Goal: Task Accomplishment & Management: Manage account settings

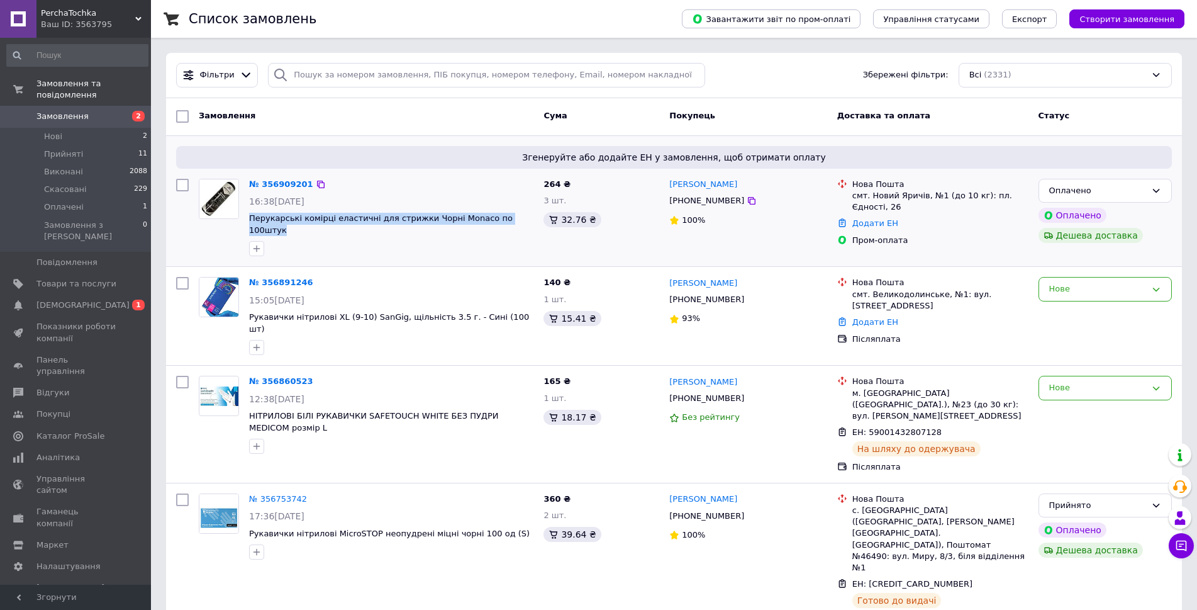
drag, startPoint x: 248, startPoint y: 218, endPoint x: 534, endPoint y: 225, distance: 285.7
click at [534, 225] on div "№ 356909201 16:38[DATE] Перукарські комірці еластичні для стрижки Чорні Monaco …" at bounding box center [391, 218] width 294 height 88
copy div "Перукарські комірці еластичні для стрижки Чорні Monaco по 100штук"
click at [74, 278] on span "Товари та послуги" at bounding box center [76, 283] width 80 height 11
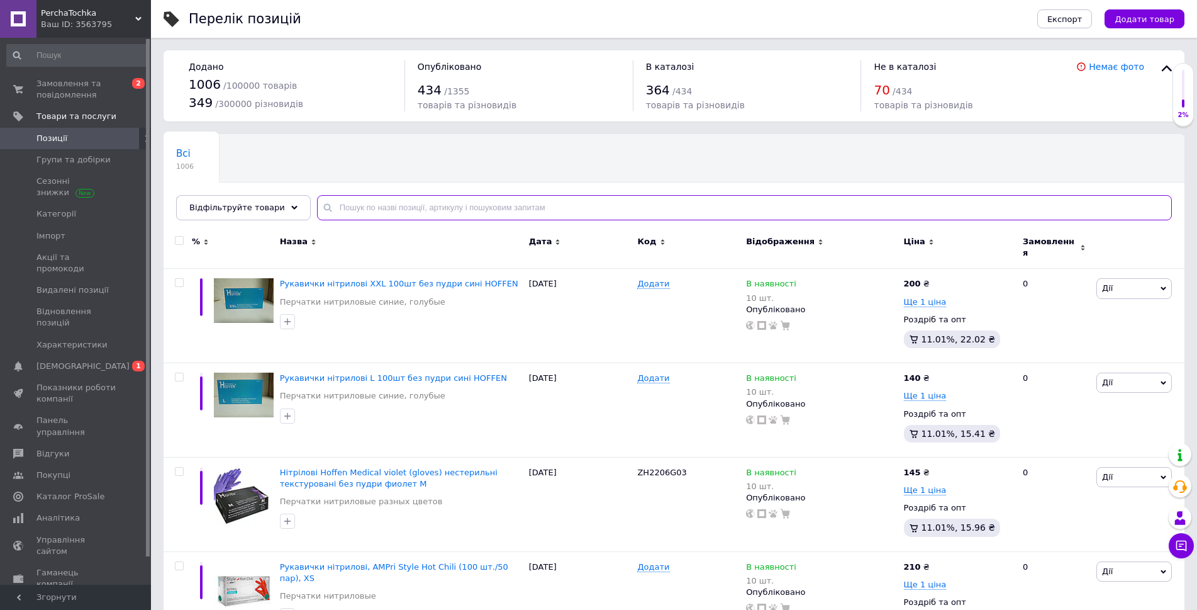
paste input "Перукарські комірці еластичні для стрижки Чорні Monaco по 100штук"
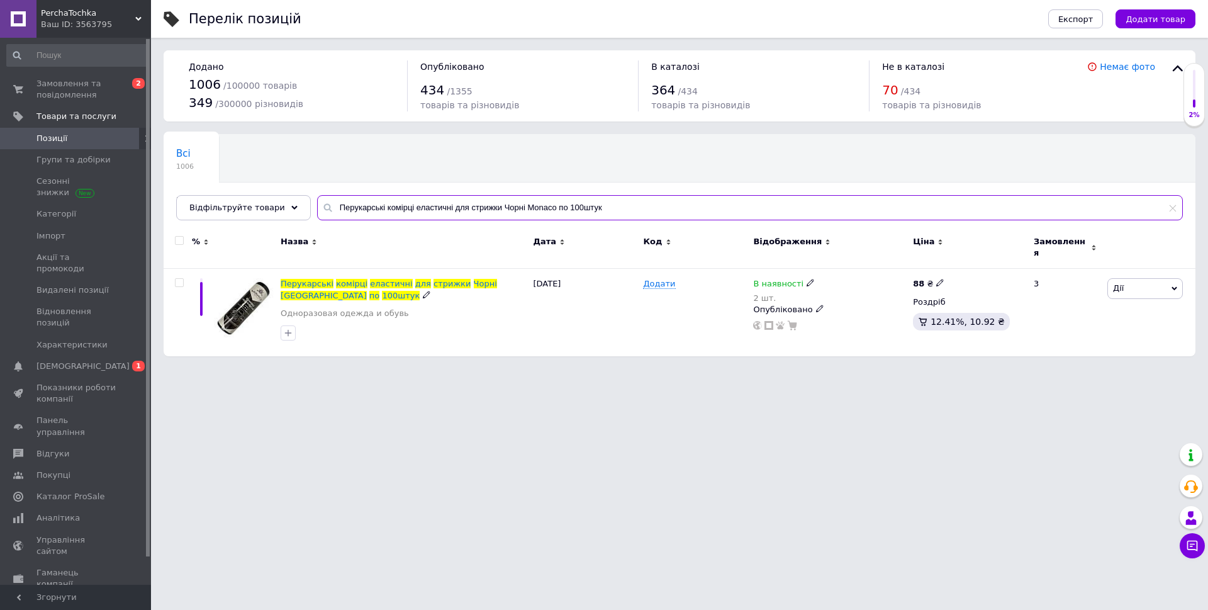
type input "Перукарські комірці еластичні для стрижки Чорні Monaco по 100штук"
click at [378, 279] on span "еластичні" at bounding box center [391, 283] width 42 height 9
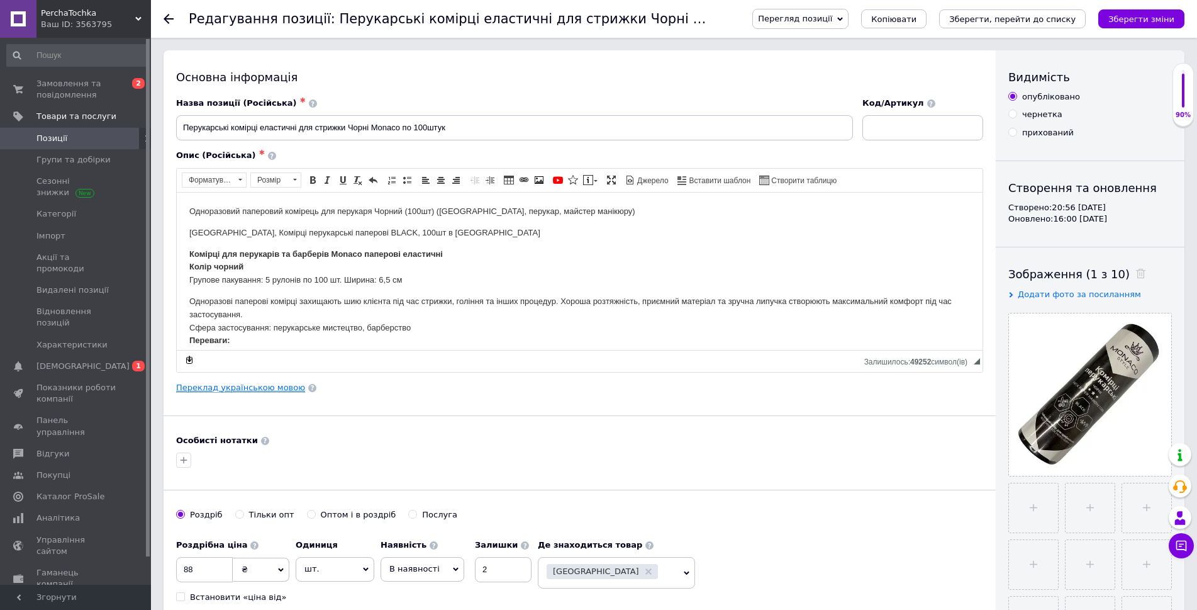
click at [267, 387] on link "Переклад українською мовою" at bounding box center [240, 388] width 129 height 10
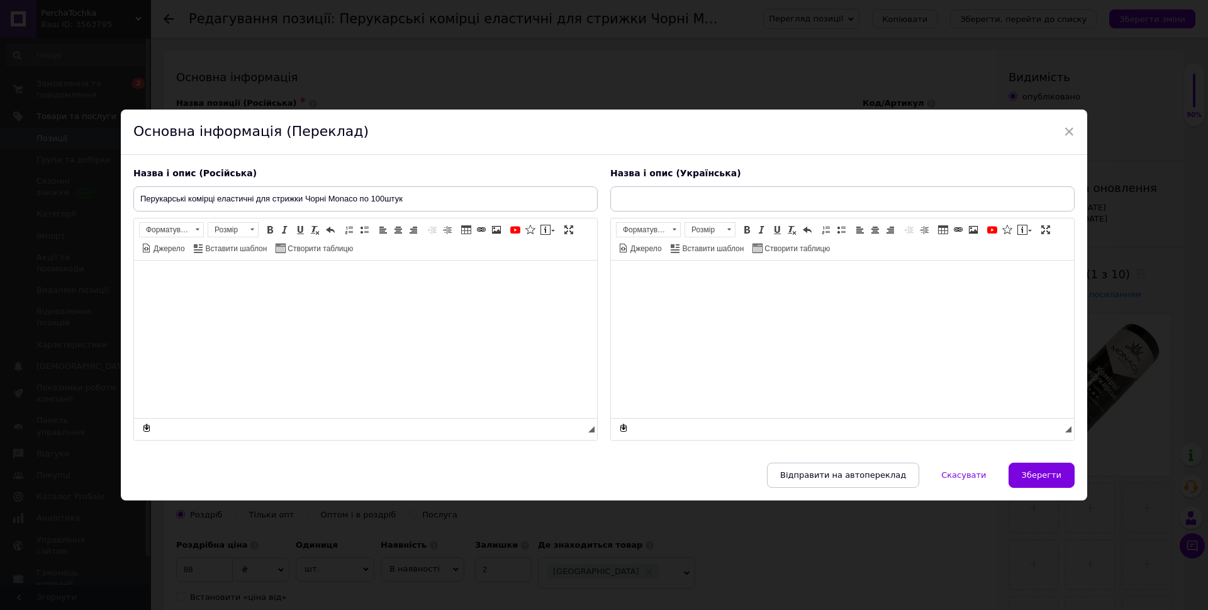
type input "Перукарські комірці еластичні для стрижки Чорні Monaco по 100штук"
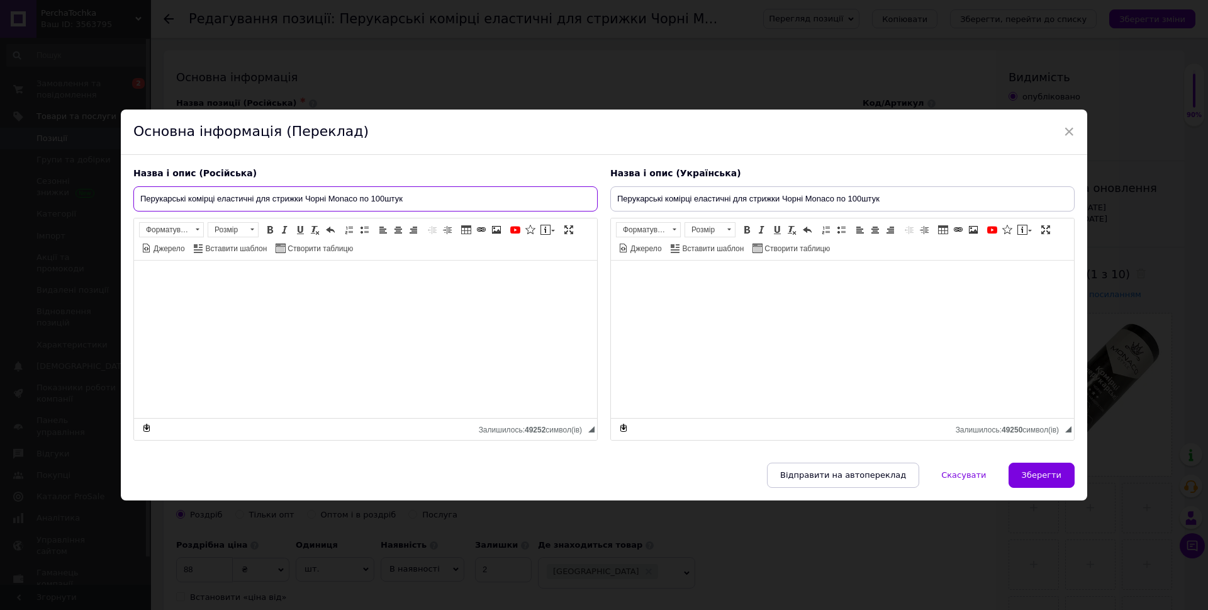
click at [414, 196] on input "Перукарські комірці еластичні для стрижки Чорні Monaco по 100штук" at bounding box center [365, 198] width 464 height 25
click at [1055, 130] on div "Основна інформація (Переклад)" at bounding box center [604, 131] width 966 height 45
click at [1065, 132] on span "×" at bounding box center [1068, 131] width 11 height 21
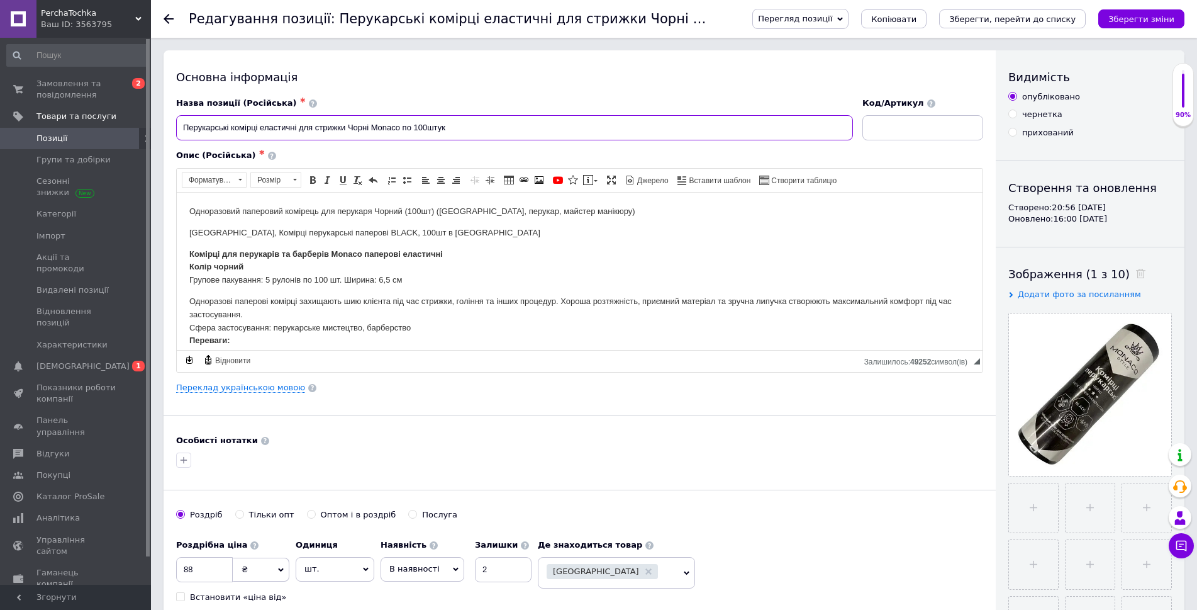
drag, startPoint x: 452, startPoint y: 127, endPoint x: 134, endPoint y: 141, distance: 318.0
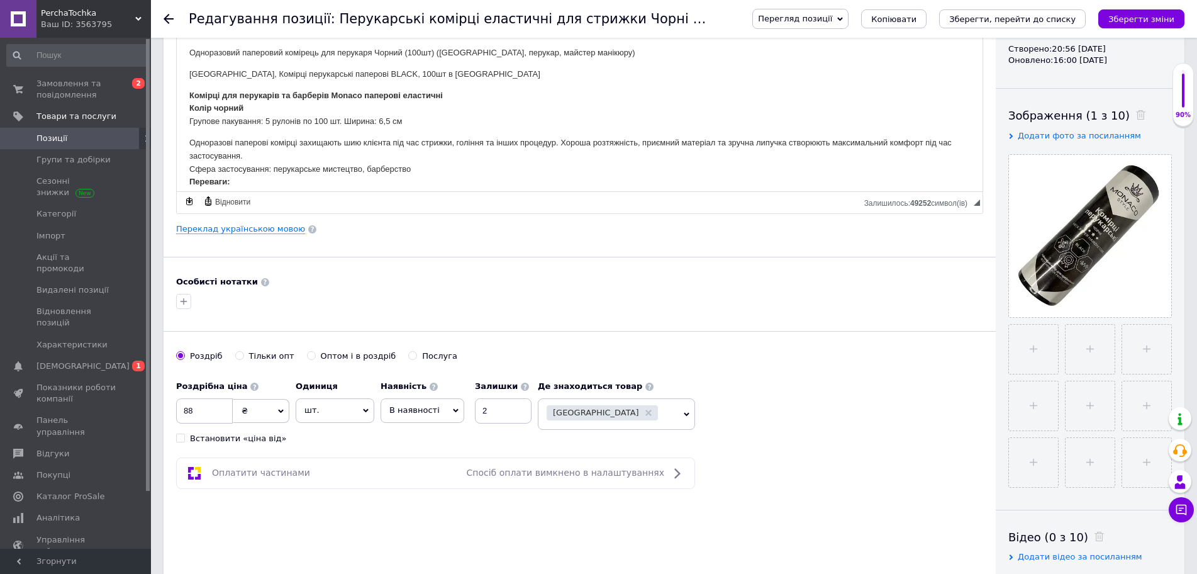
scroll to position [252, 0]
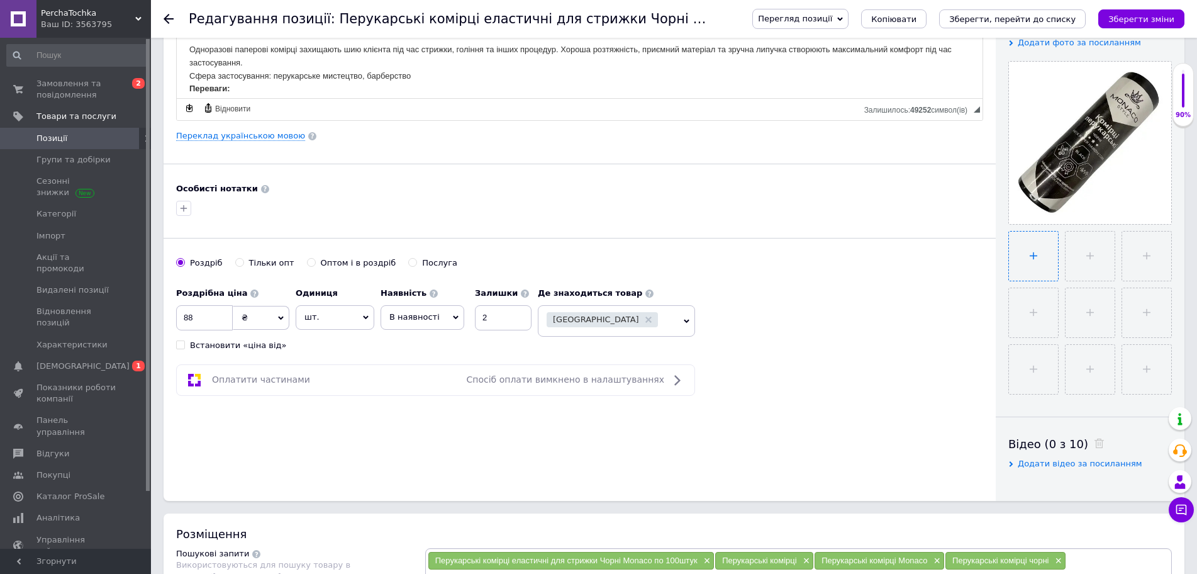
click at [1032, 257] on input "file" at bounding box center [1033, 256] width 49 height 49
type input "C:\fakepath\6743454880_w640_h640_zahisni-paperovi-komirtsi ([DOMAIN_NAME]).jpg"
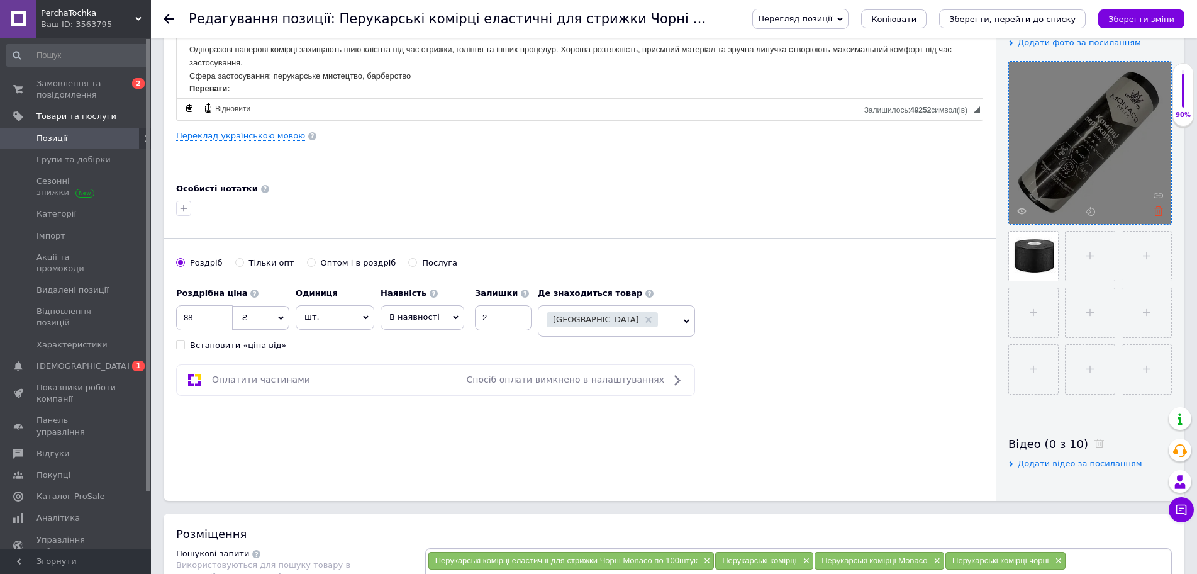
click at [1155, 213] on icon at bounding box center [1158, 210] width 9 height 9
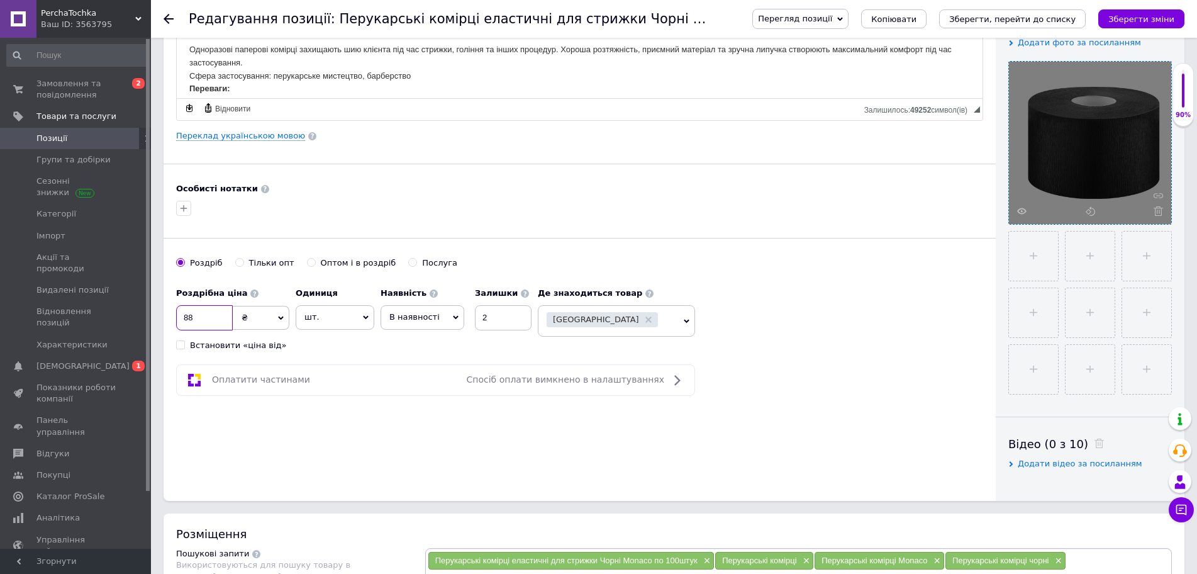
click at [199, 314] on input "88" at bounding box center [204, 317] width 57 height 25
type input "85"
click at [618, 464] on div "Основна інформація Назва позиції (Російська) ✱ Перукарські комірці еластичні дл…" at bounding box center [580, 150] width 832 height 702
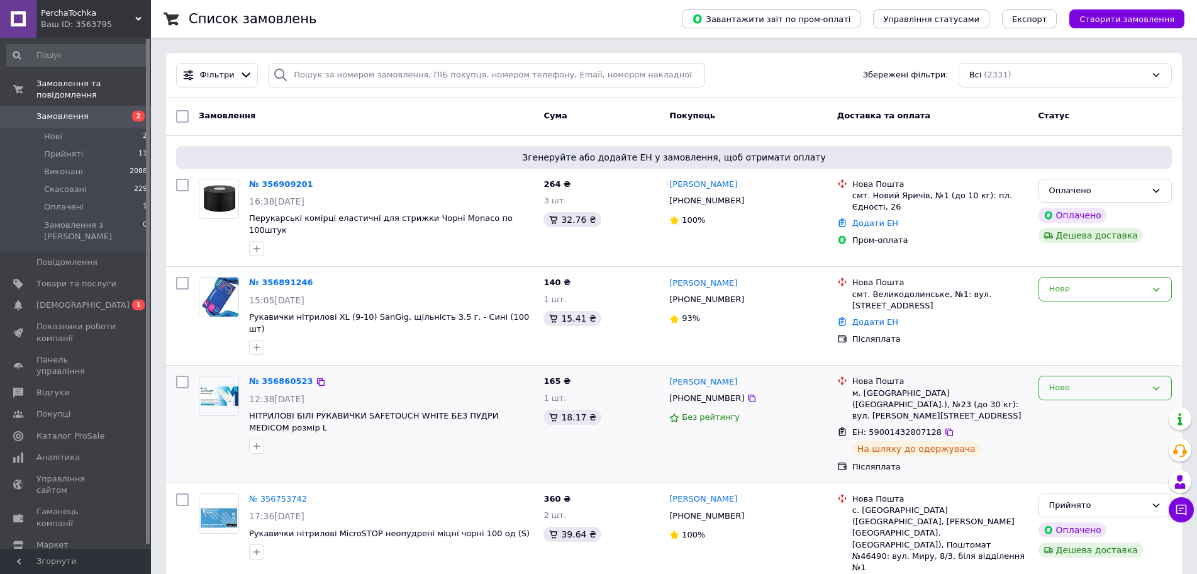
click at [1154, 383] on icon at bounding box center [1156, 388] width 10 height 10
click at [1073, 403] on li "Прийнято" at bounding box center [1105, 414] width 132 height 23
click at [1155, 284] on icon at bounding box center [1156, 289] width 10 height 10
drag, startPoint x: 1080, startPoint y: 305, endPoint x: 1105, endPoint y: 376, distance: 75.0
click at [1079, 305] on li "Прийнято" at bounding box center [1105, 315] width 132 height 23
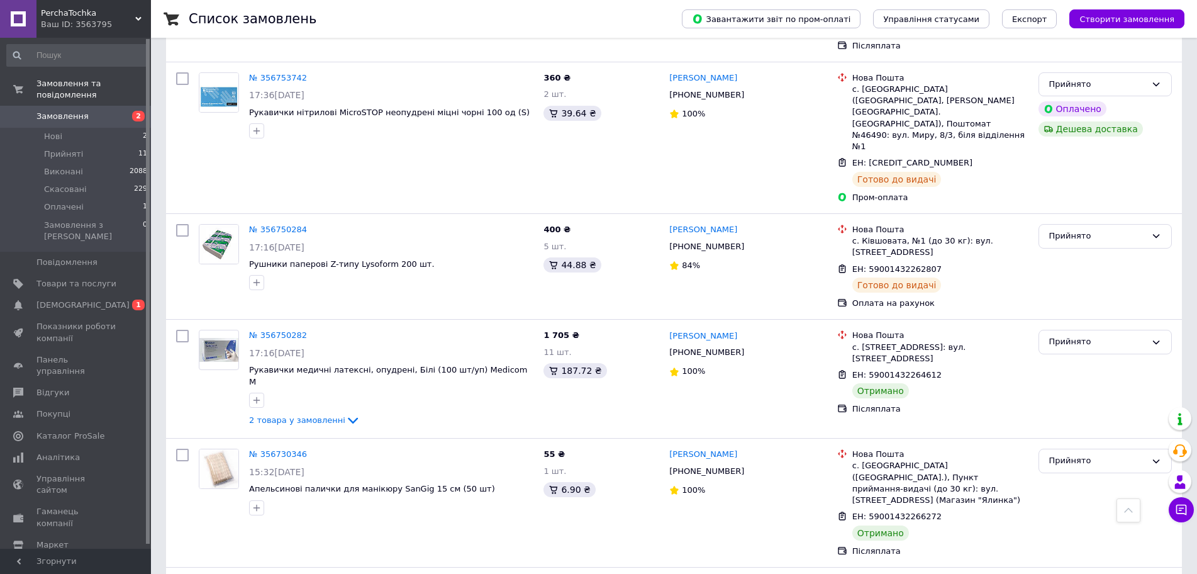
scroll to position [440, 0]
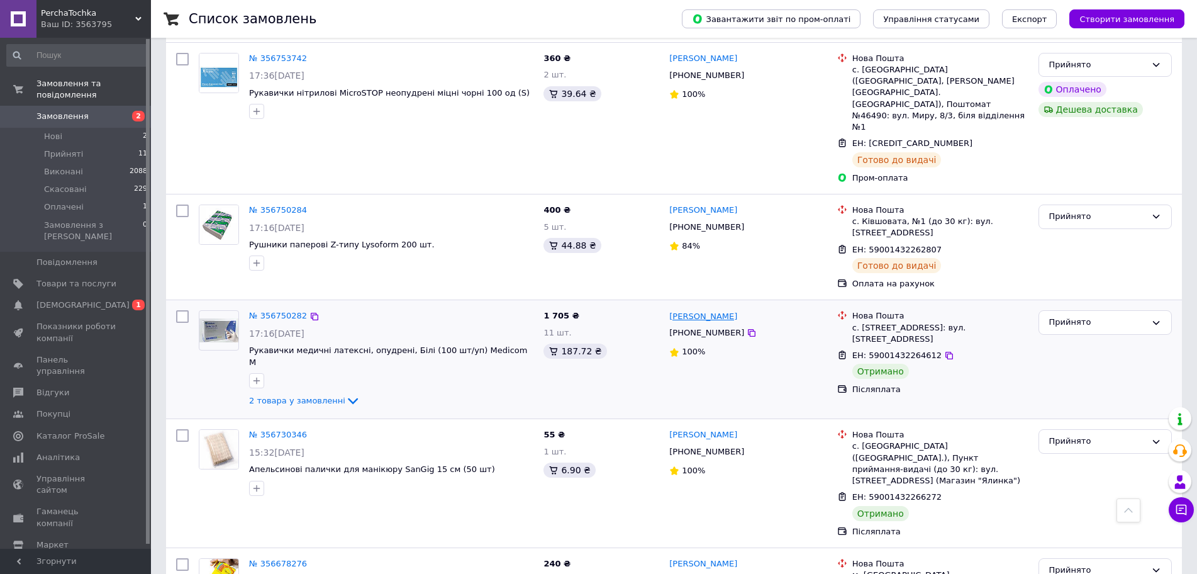
click at [703, 311] on link "[PERSON_NAME]" at bounding box center [703, 317] width 68 height 12
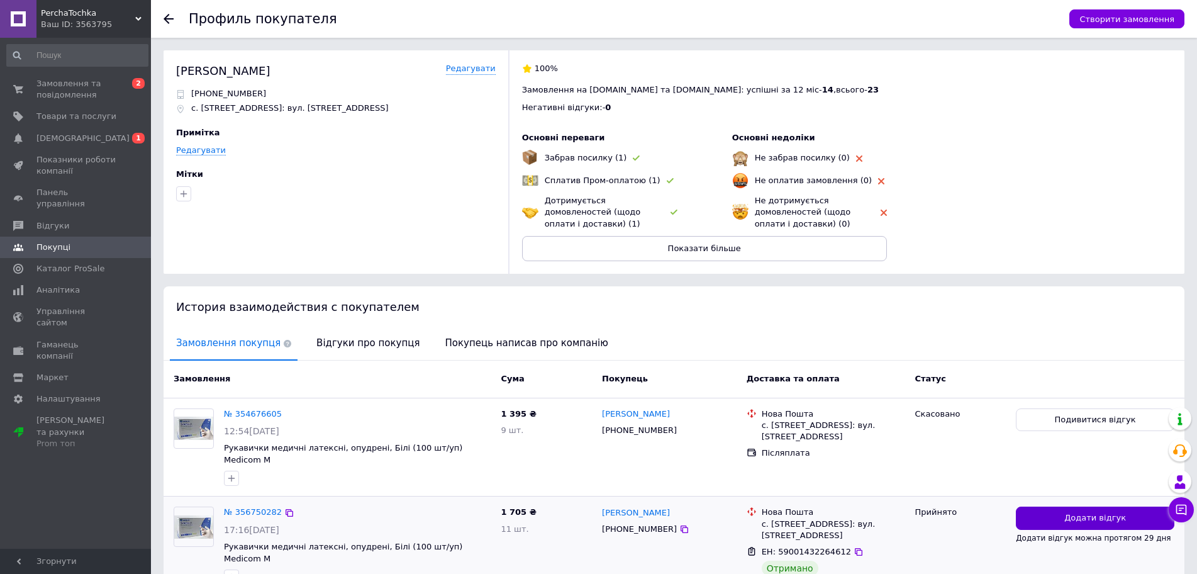
click at [1080, 512] on span "Додати відгук" at bounding box center [1096, 518] width 62 height 12
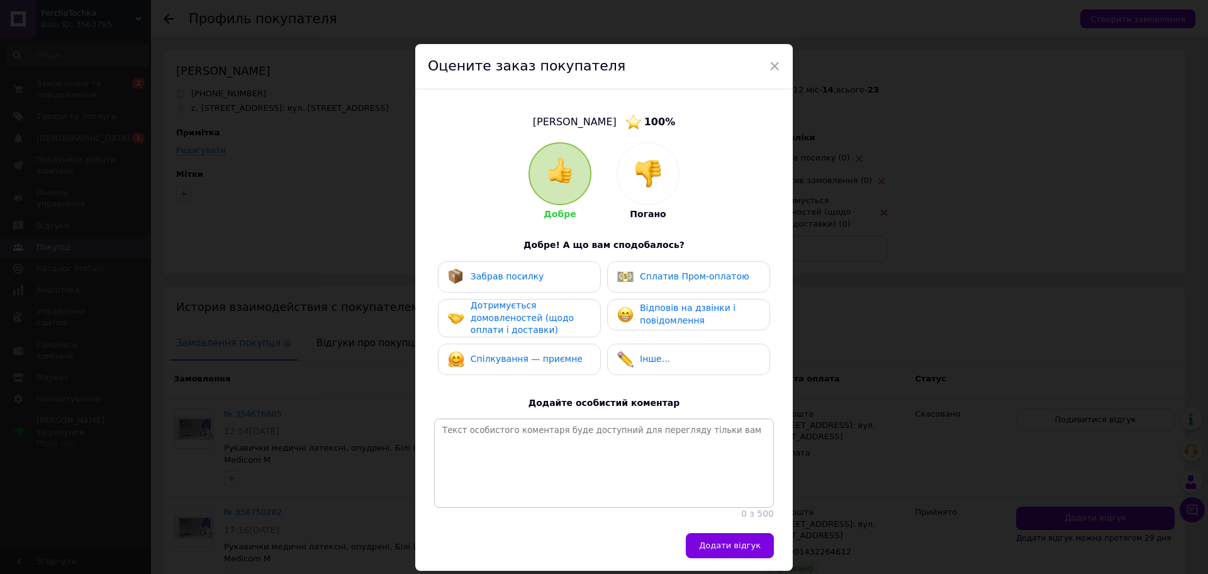
click at [537, 361] on span "Спілкування — приємне" at bounding box center [527, 359] width 112 height 10
click at [538, 320] on span "Дотримується домовленостей (щодо оплати і доставки)" at bounding box center [522, 317] width 103 height 35
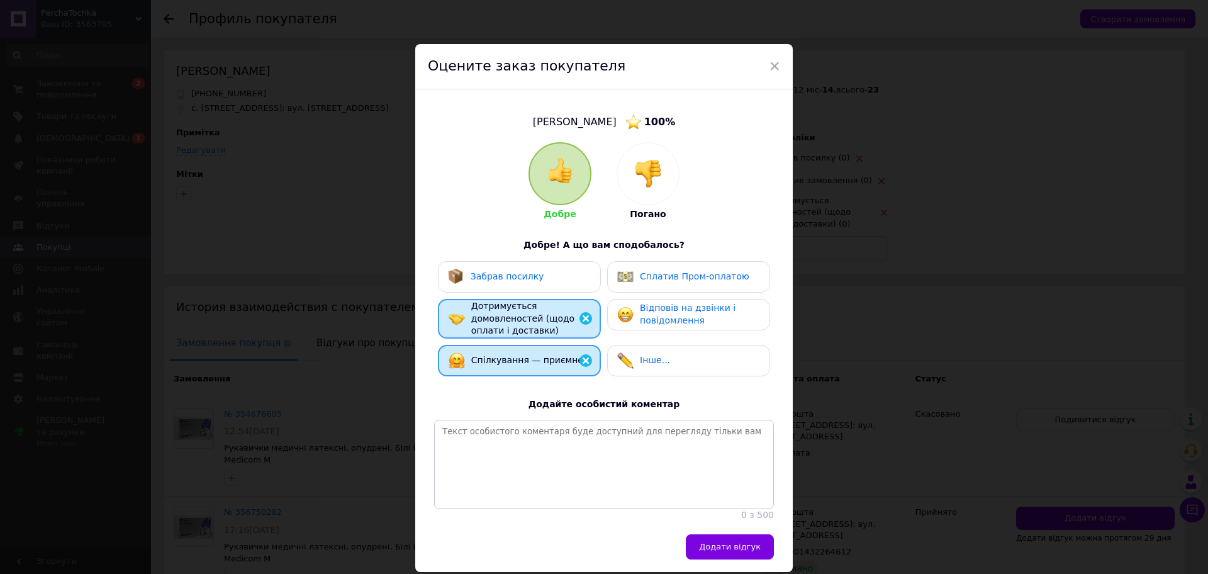
click at [553, 273] on div "Забрав посилку" at bounding box center [519, 277] width 143 height 16
click at [651, 272] on span "Сплатив Пром-оплатою" at bounding box center [694, 276] width 109 height 10
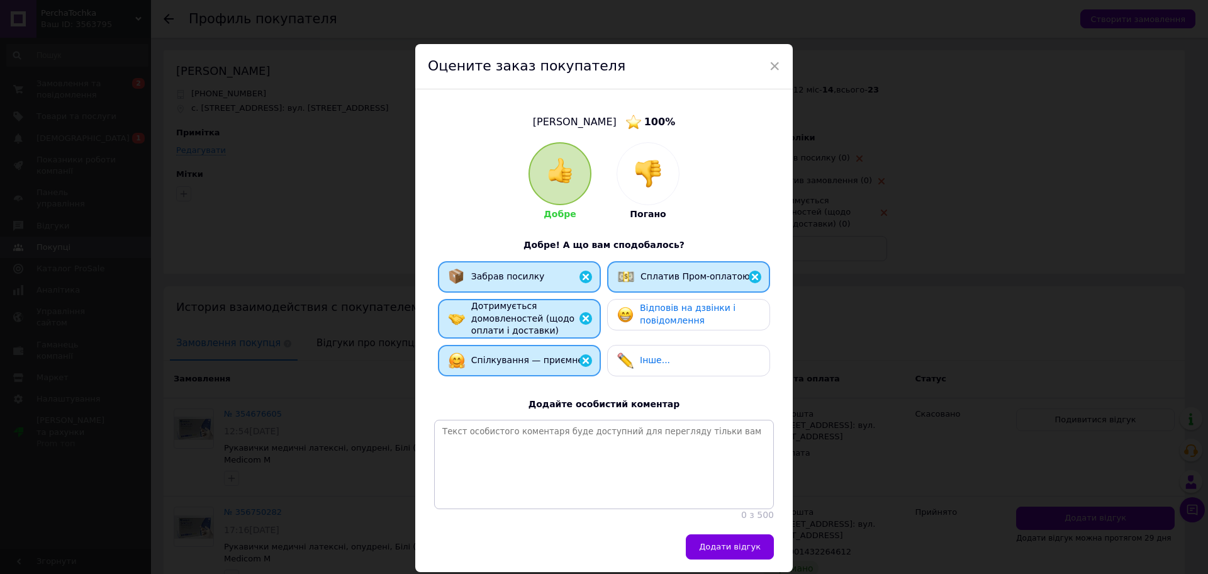
click at [668, 322] on span "Відповів на дзвінки і повідомлення" at bounding box center [688, 314] width 96 height 23
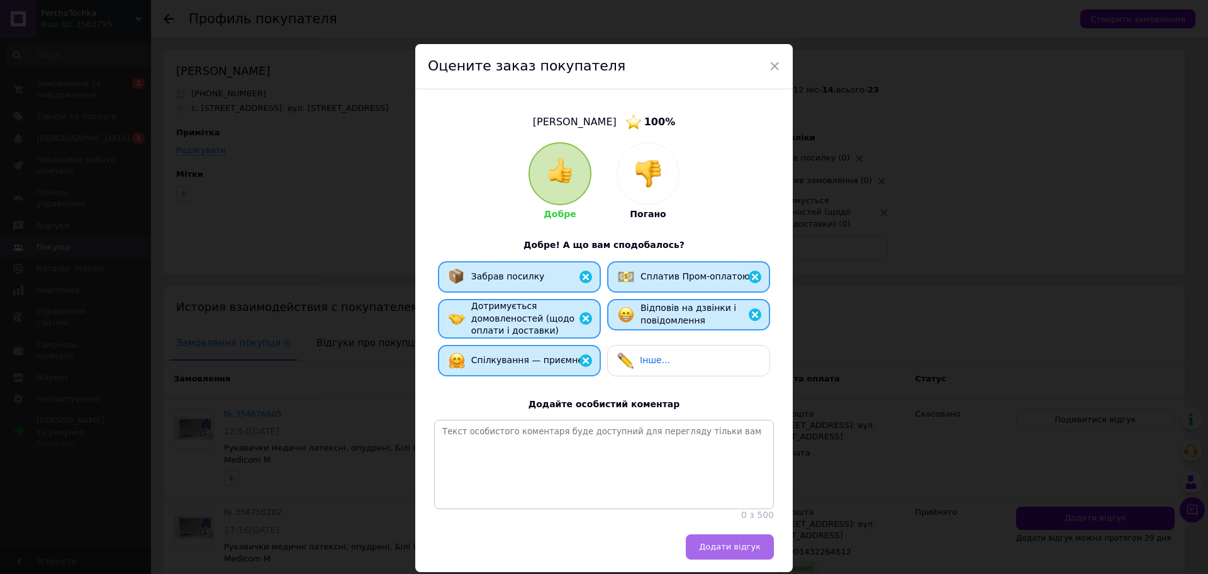
click at [756, 551] on span "Додати відгук" at bounding box center [730, 546] width 62 height 9
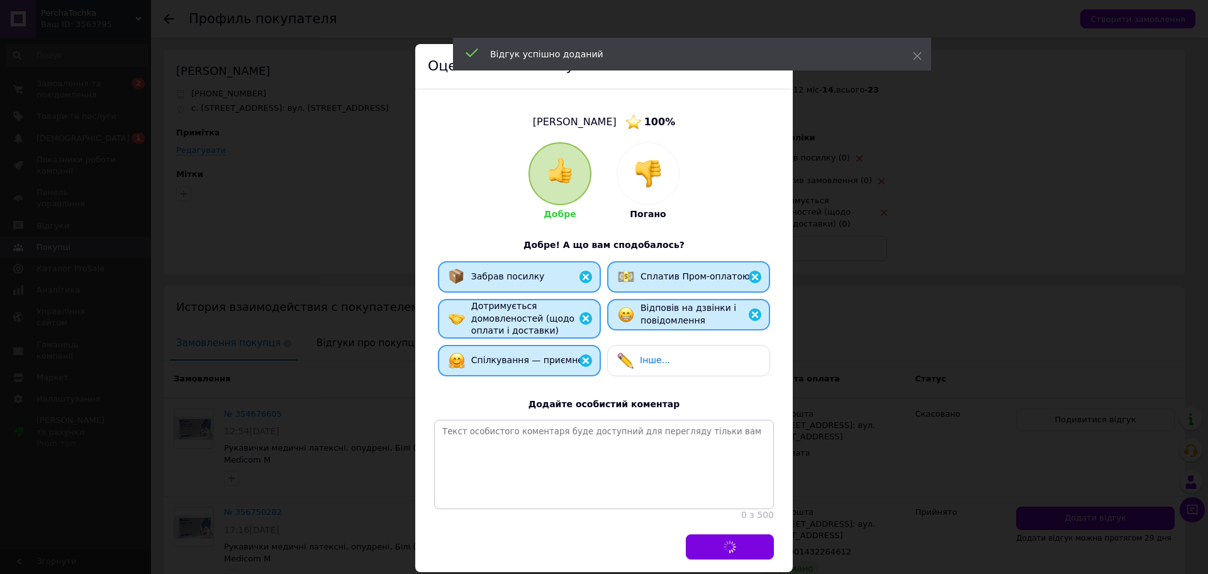
click at [925, 56] on div "Відгук успішно доданий" at bounding box center [692, 54] width 478 height 33
click at [920, 55] on icon at bounding box center [917, 56] width 9 height 9
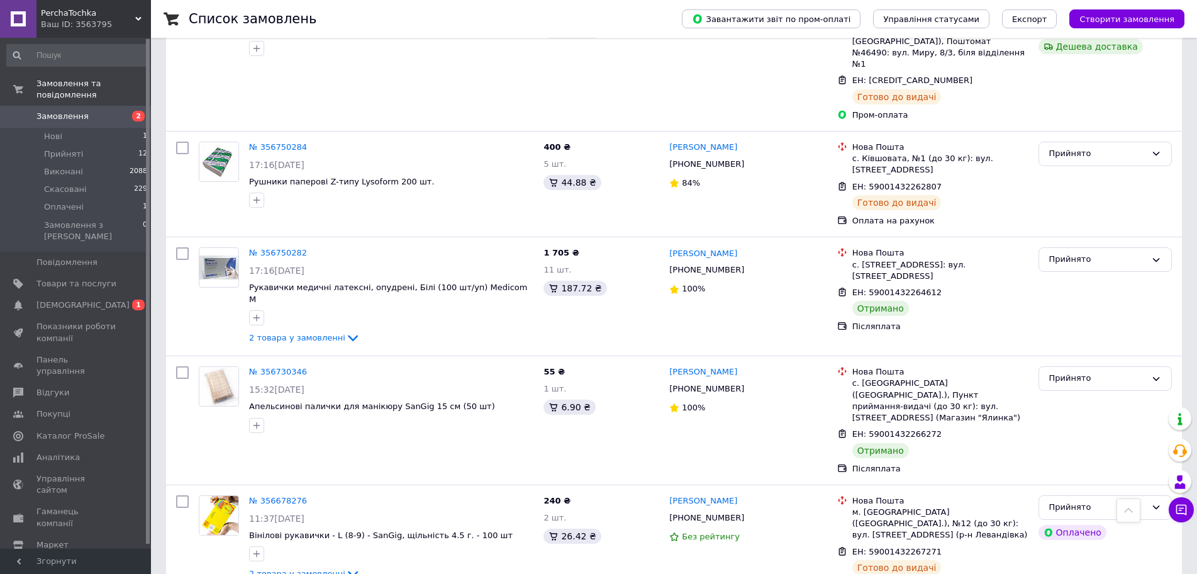
scroll to position [566, 0]
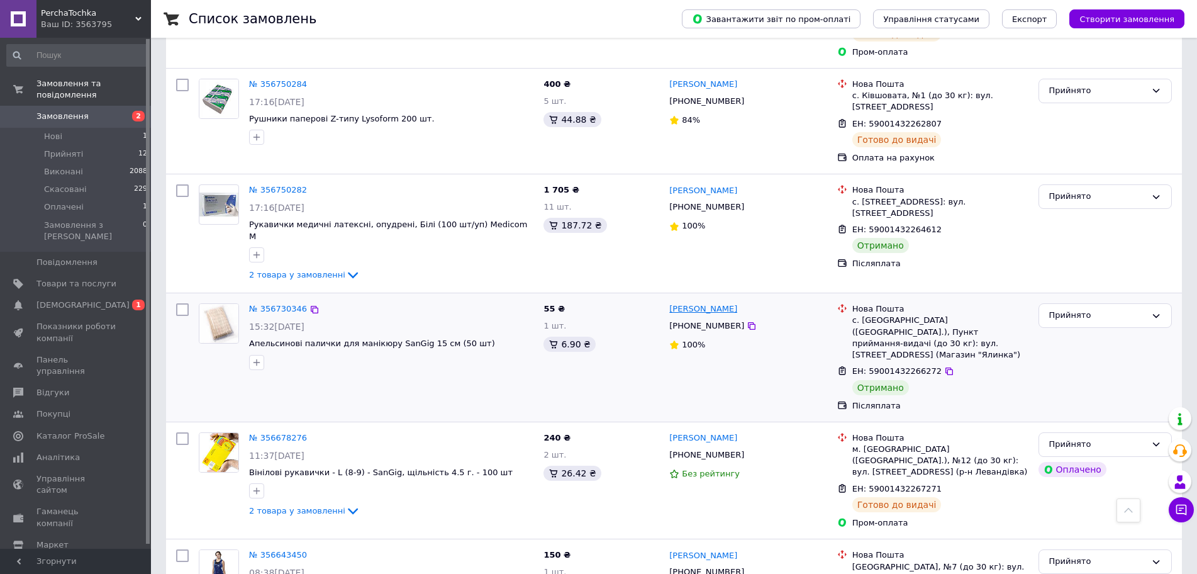
click at [710, 303] on link "[PERSON_NAME]" at bounding box center [703, 309] width 68 height 12
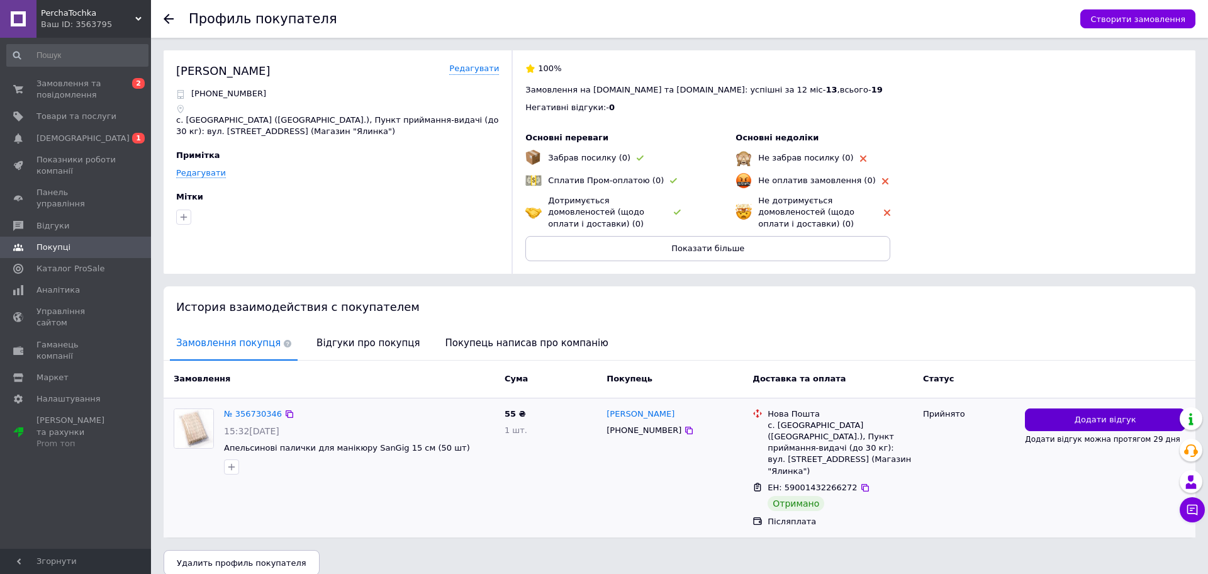
click at [1092, 411] on button "Додати відгук" at bounding box center [1105, 419] width 160 height 23
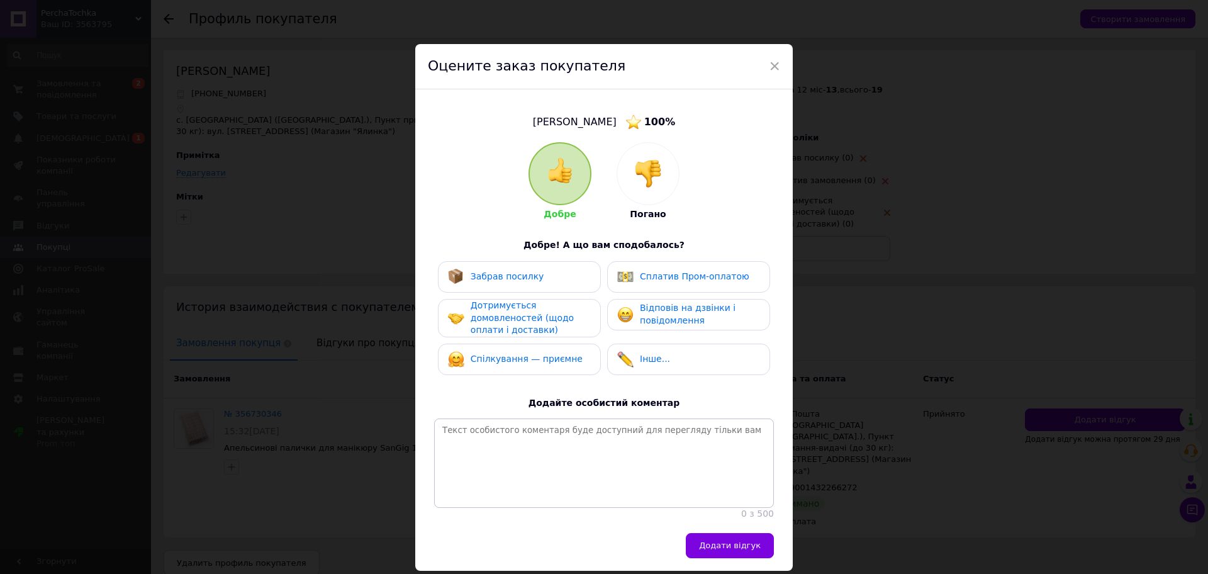
click at [525, 357] on span "Спілкування — приємне" at bounding box center [527, 359] width 112 height 10
click at [525, 312] on span "Дотримується домовленостей (щодо оплати і доставки)" at bounding box center [522, 317] width 103 height 35
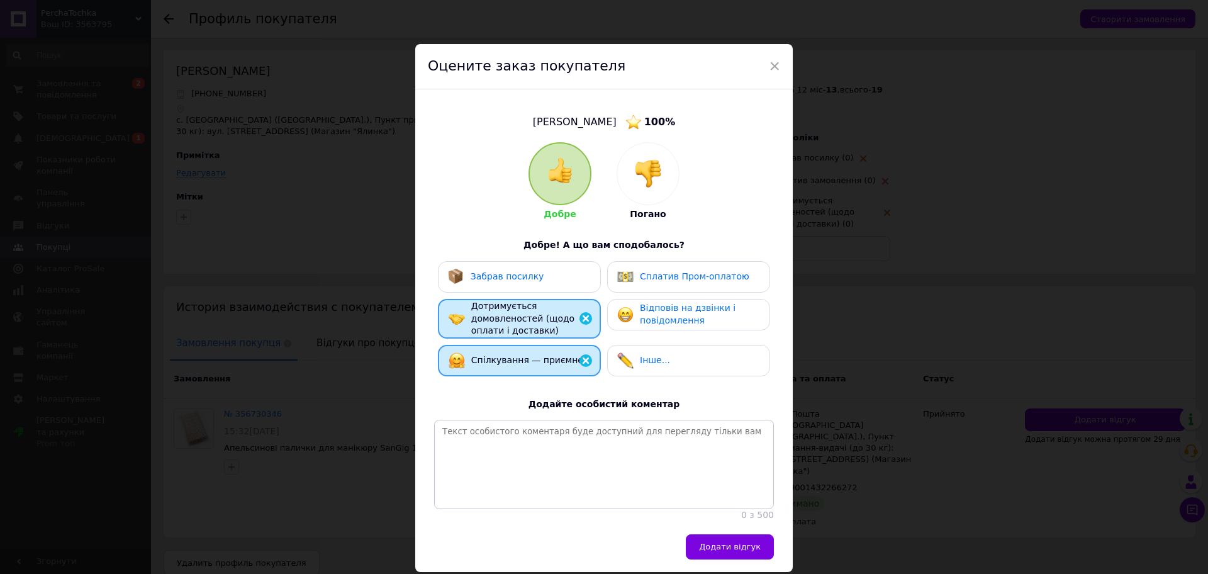
click at [525, 289] on div "Забрав посилку" at bounding box center [519, 276] width 163 height 31
click at [656, 278] on span "Сплатив Пром-оплатою" at bounding box center [694, 276] width 109 height 10
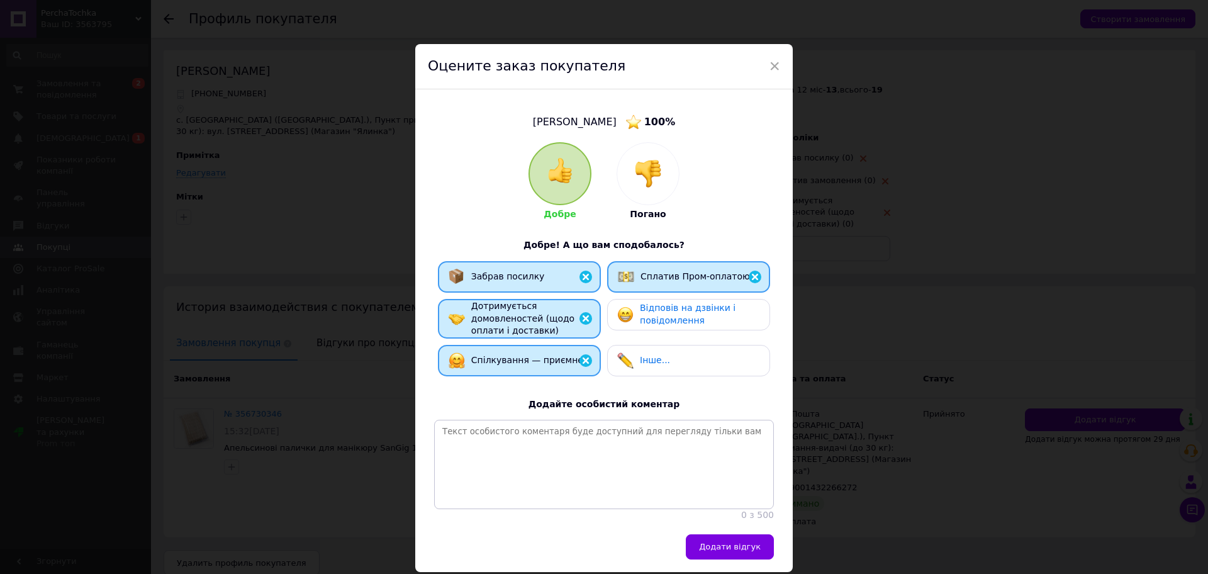
click at [659, 320] on span "Відповів на дзвінки і повідомлення" at bounding box center [688, 314] width 96 height 23
click at [728, 551] on span "Додати відгук" at bounding box center [730, 546] width 62 height 9
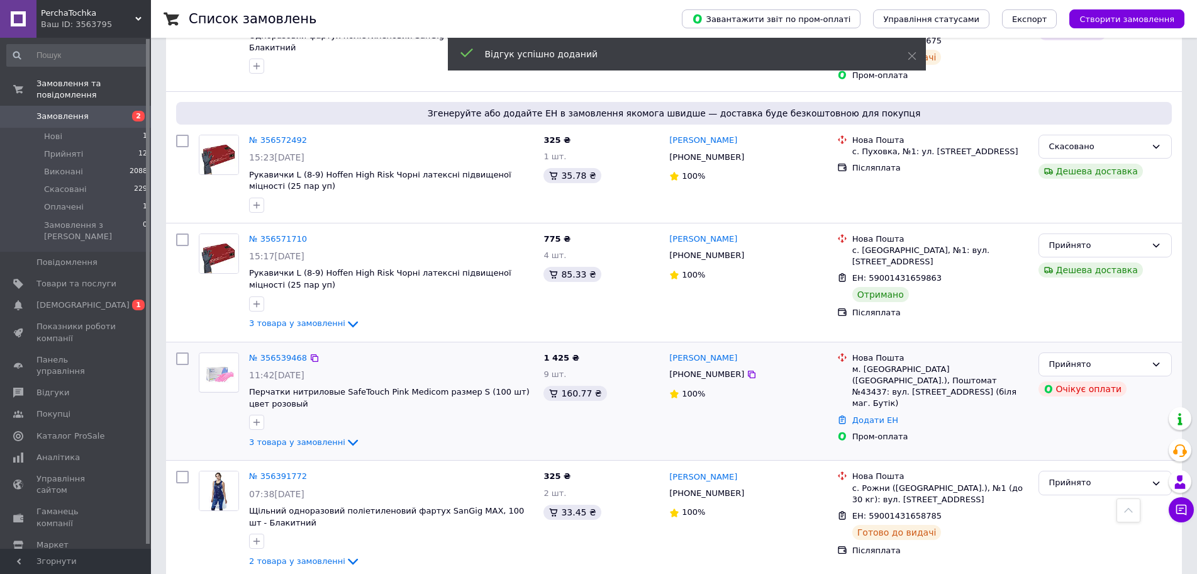
scroll to position [1132, 0]
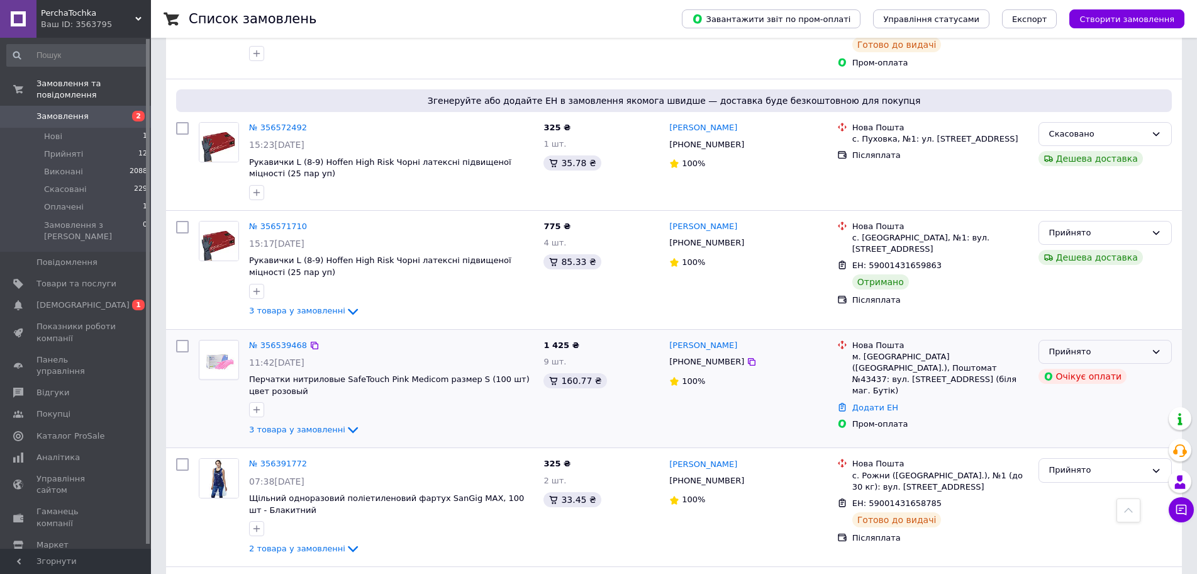
click at [1158, 347] on icon at bounding box center [1156, 352] width 10 height 10
click at [1073, 389] on li "Скасовано" at bounding box center [1105, 400] width 132 height 23
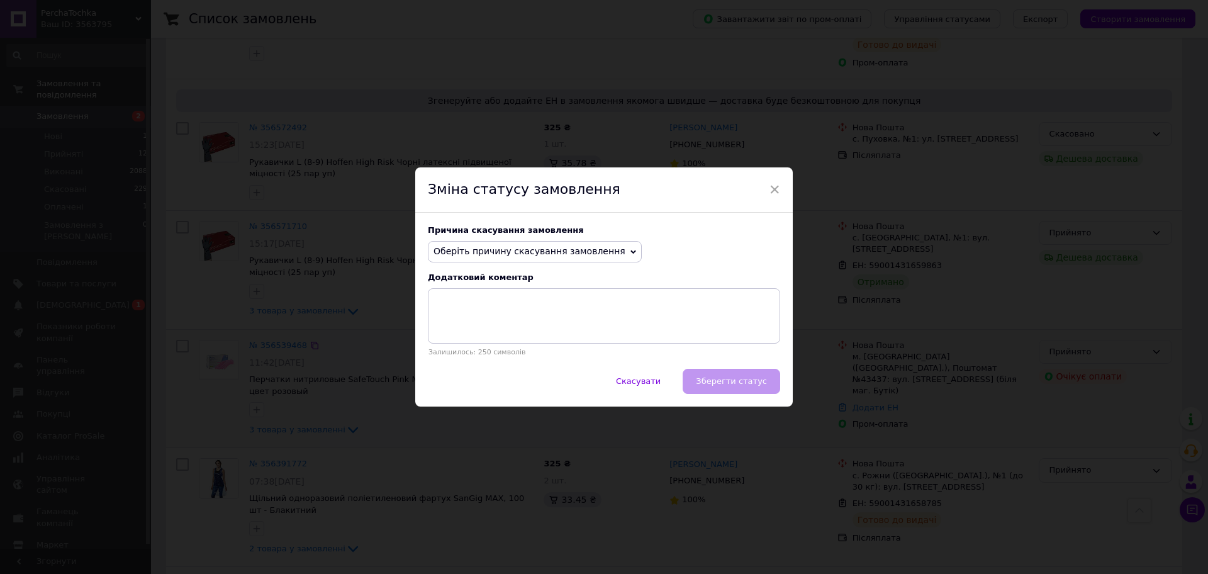
click at [603, 248] on span "Оберіть причину скасування замовлення" at bounding box center [535, 251] width 214 height 21
click at [500, 327] on li "На прохання покупця" at bounding box center [534, 329] width 213 height 18
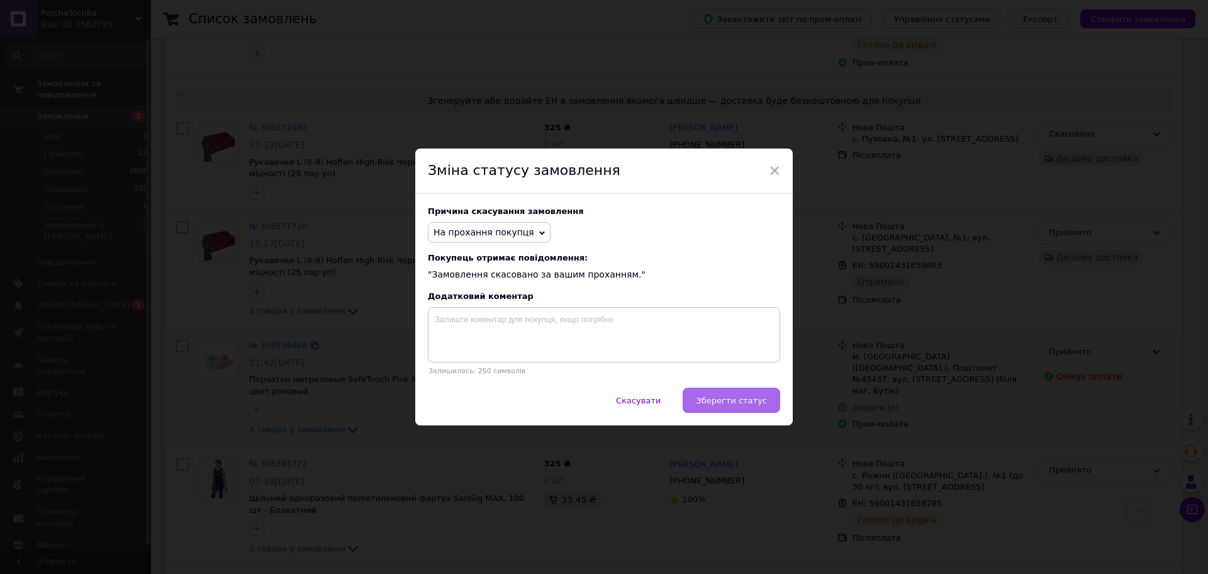
click at [735, 404] on span "Зберегти статус" at bounding box center [731, 400] width 71 height 9
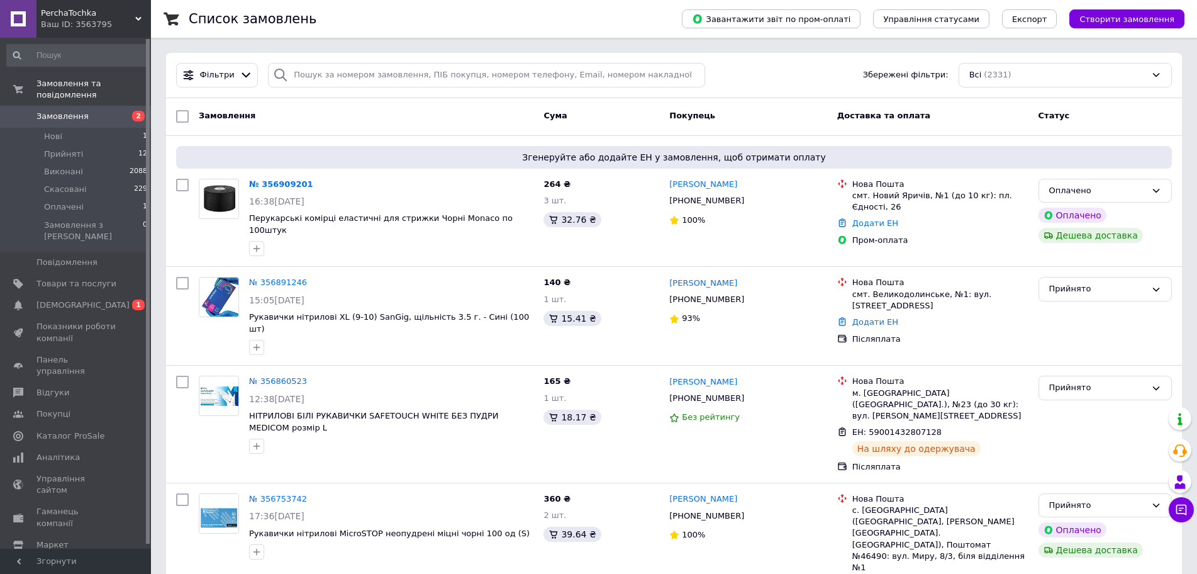
scroll to position [0, 0]
click at [74, 299] on span "[DEMOGRAPHIC_DATA]" at bounding box center [82, 304] width 93 height 11
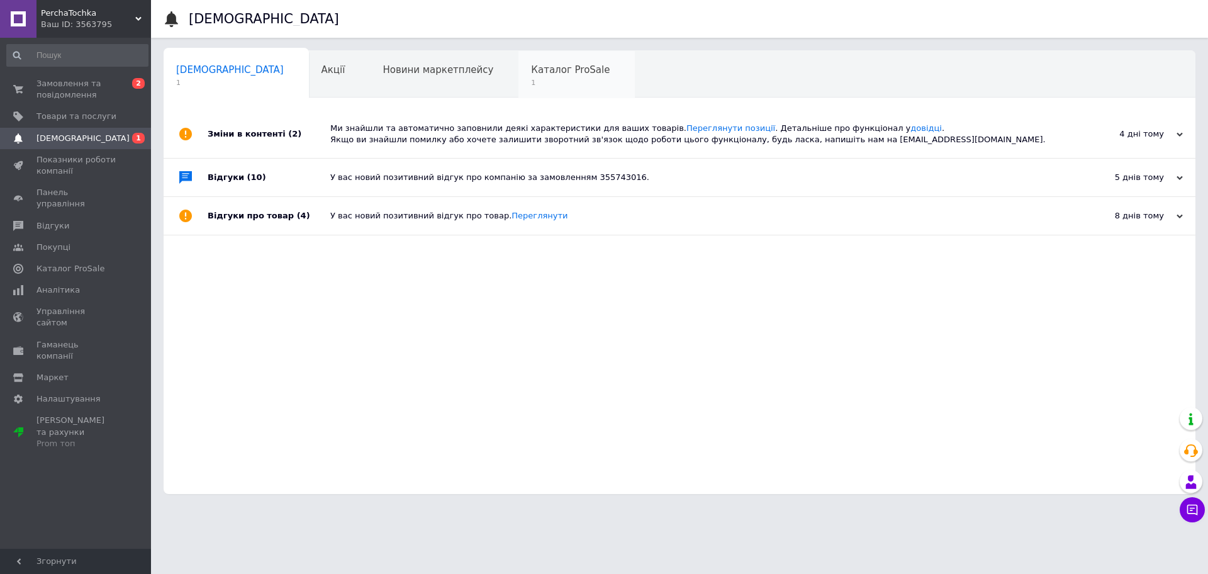
click at [531, 73] on span "Каталог ProSale" at bounding box center [570, 69] width 79 height 11
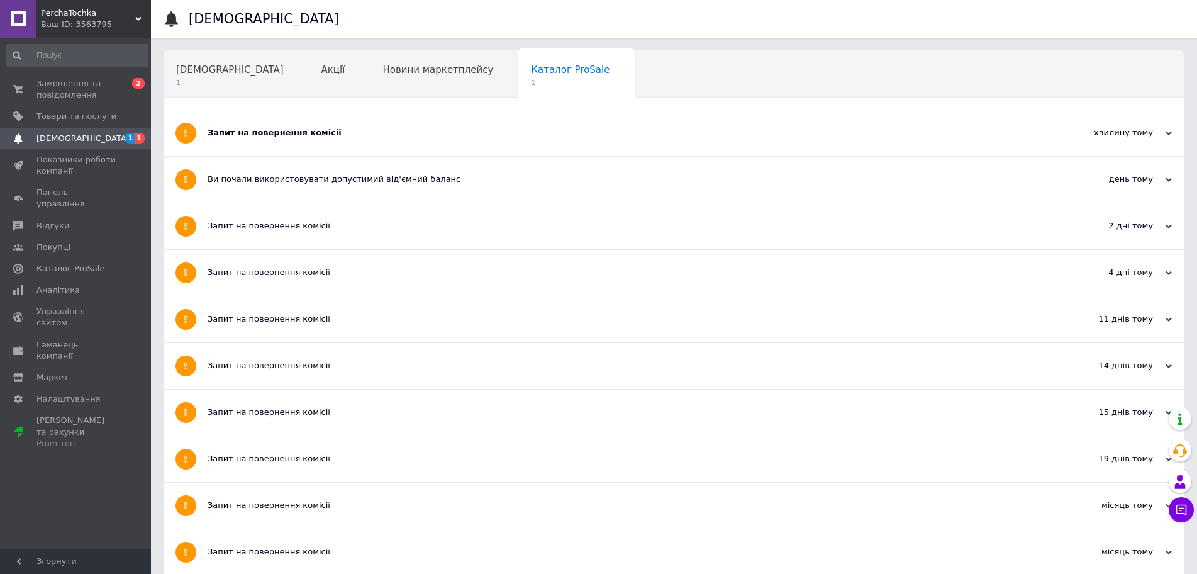
click at [288, 131] on div "Запит на повернення комісії" at bounding box center [627, 132] width 839 height 11
